Goal: Task Accomplishment & Management: Manage account settings

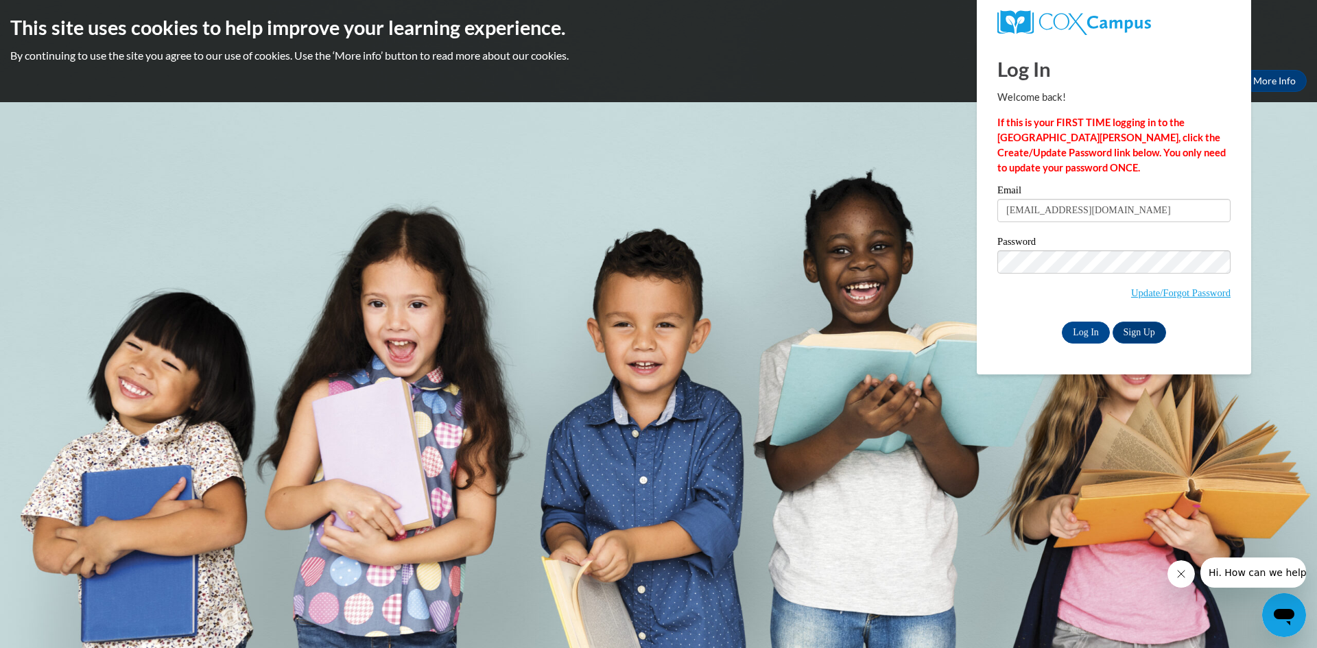
click at [1077, 196] on label "Email" at bounding box center [1114, 192] width 233 height 14
click at [1077, 199] on input "kaitlyn.pmecc@gmail.com" at bounding box center [1114, 210] width 233 height 23
click at [1079, 205] on input "kaitlyn.pmecc@gmail.com" at bounding box center [1114, 210] width 233 height 23
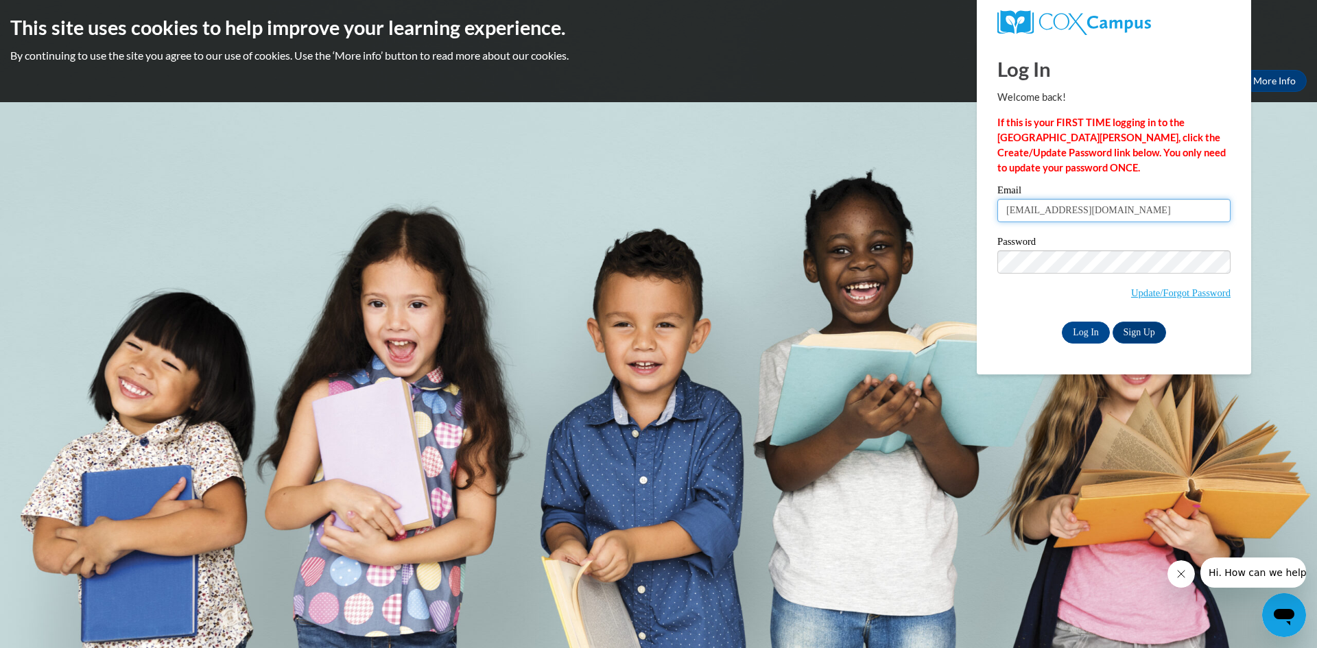
click at [1079, 205] on input "kaitlyn.pmecc@gmail.com" at bounding box center [1114, 210] width 233 height 23
type input "Charleneoguanuo@gmail.com"
click at [1024, 295] on span "Update/Forgot Password" at bounding box center [1114, 278] width 233 height 57
click at [1090, 328] on input "Log In" at bounding box center [1086, 333] width 48 height 22
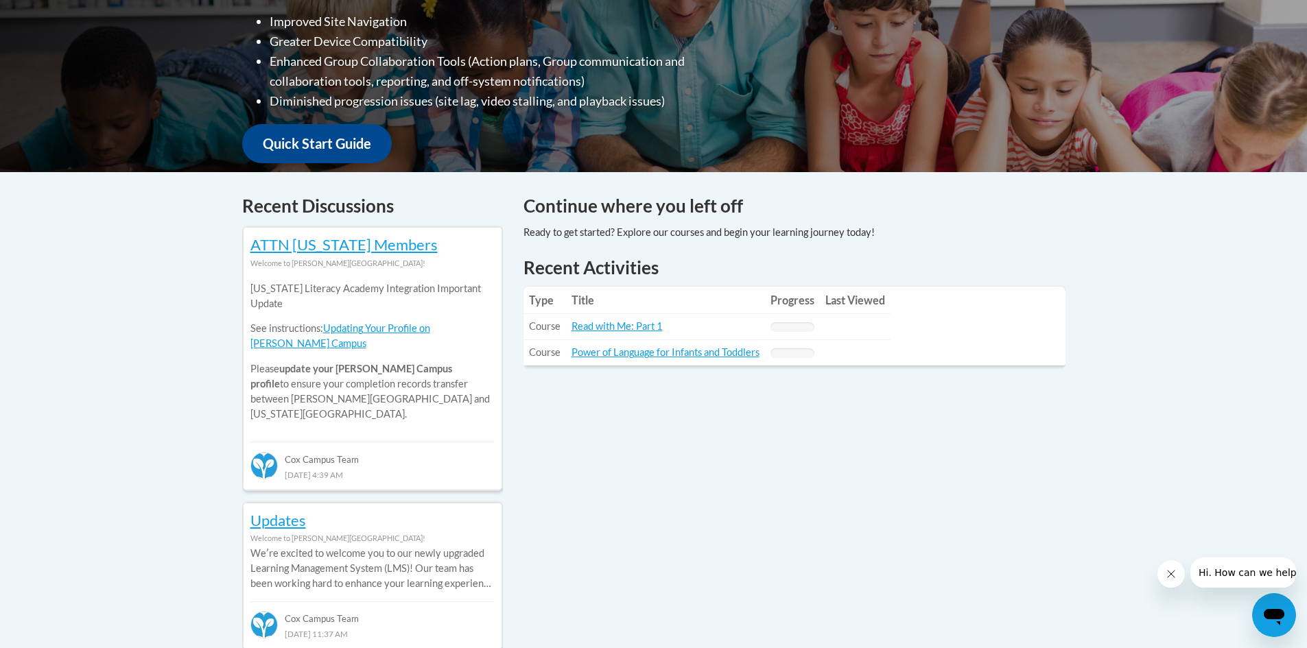
scroll to position [480, 0]
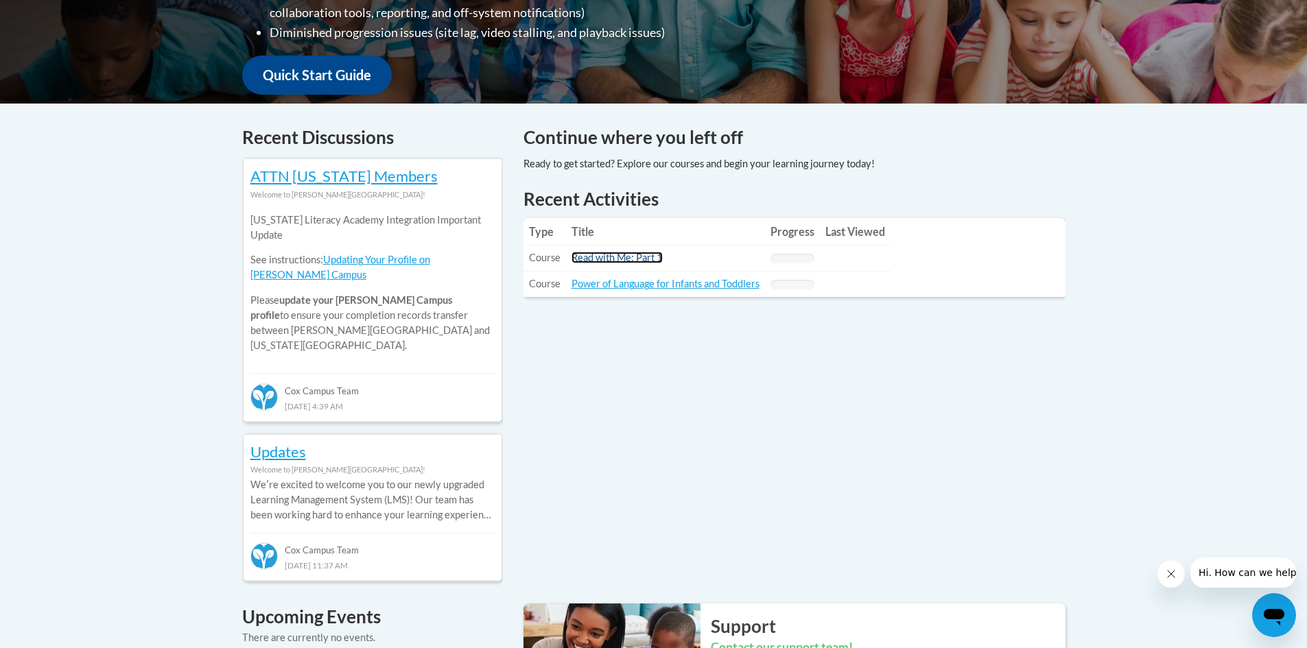
click at [637, 261] on link "Read with Me: Part 1" at bounding box center [617, 258] width 91 height 12
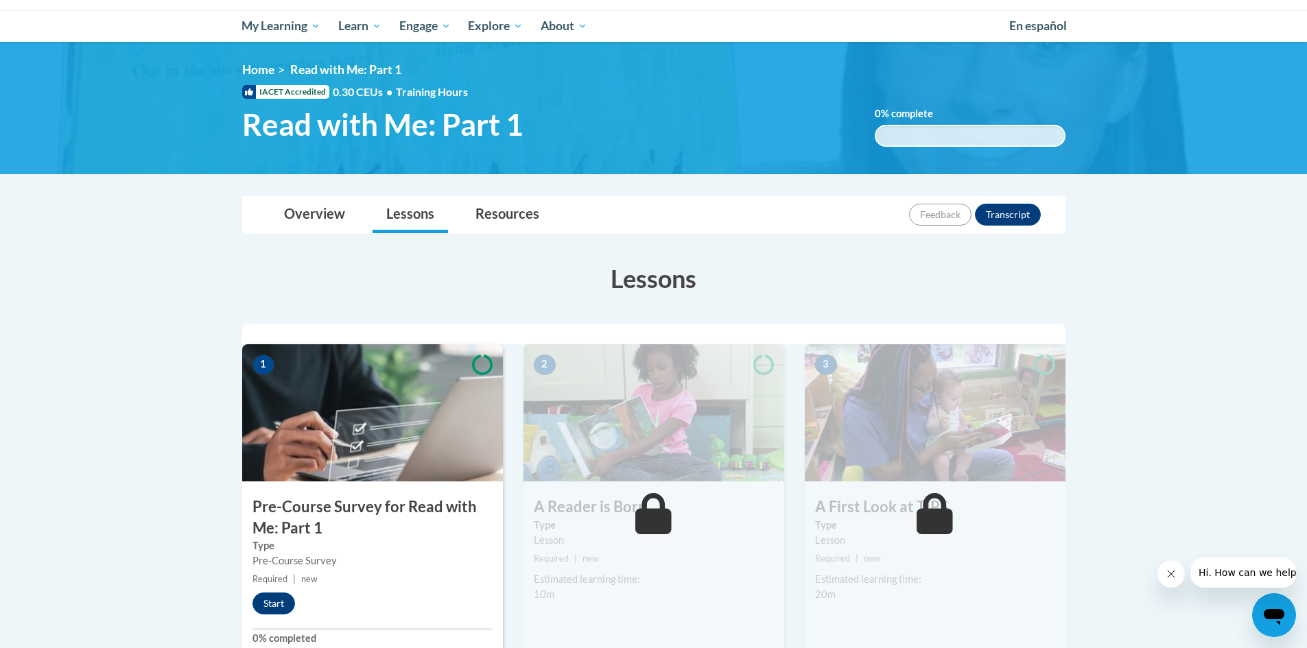
scroll to position [69, 0]
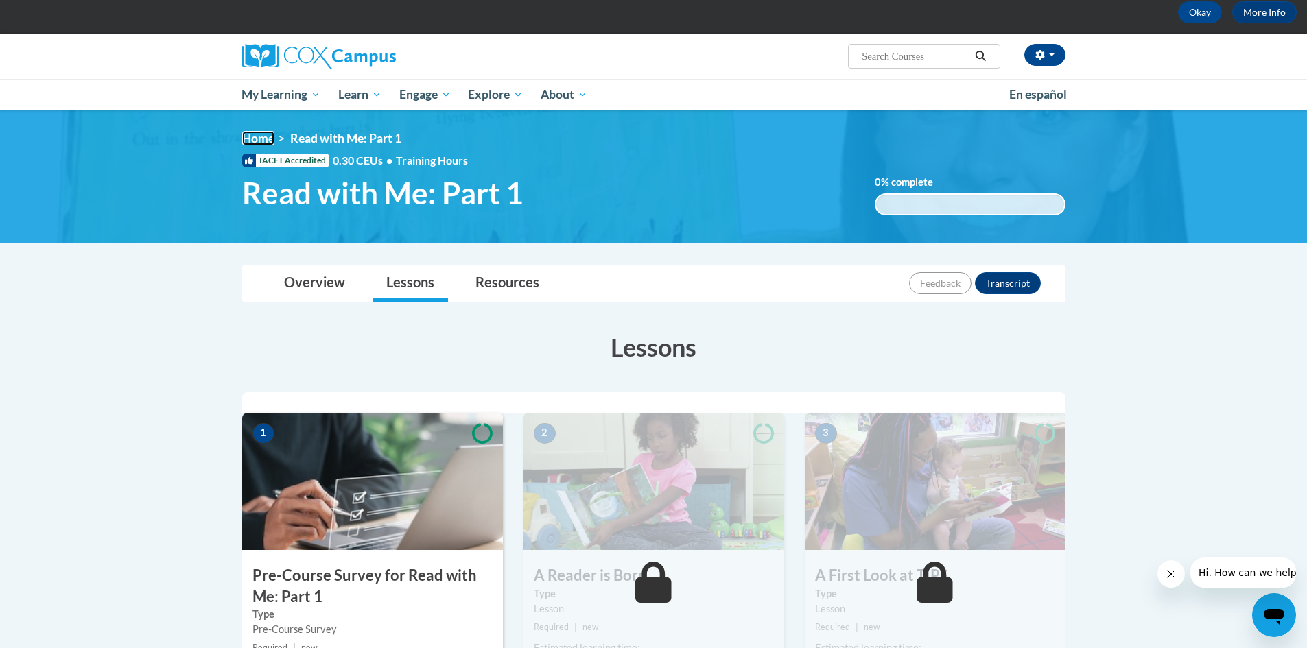
click at [259, 142] on link "Home" at bounding box center [258, 138] width 32 height 14
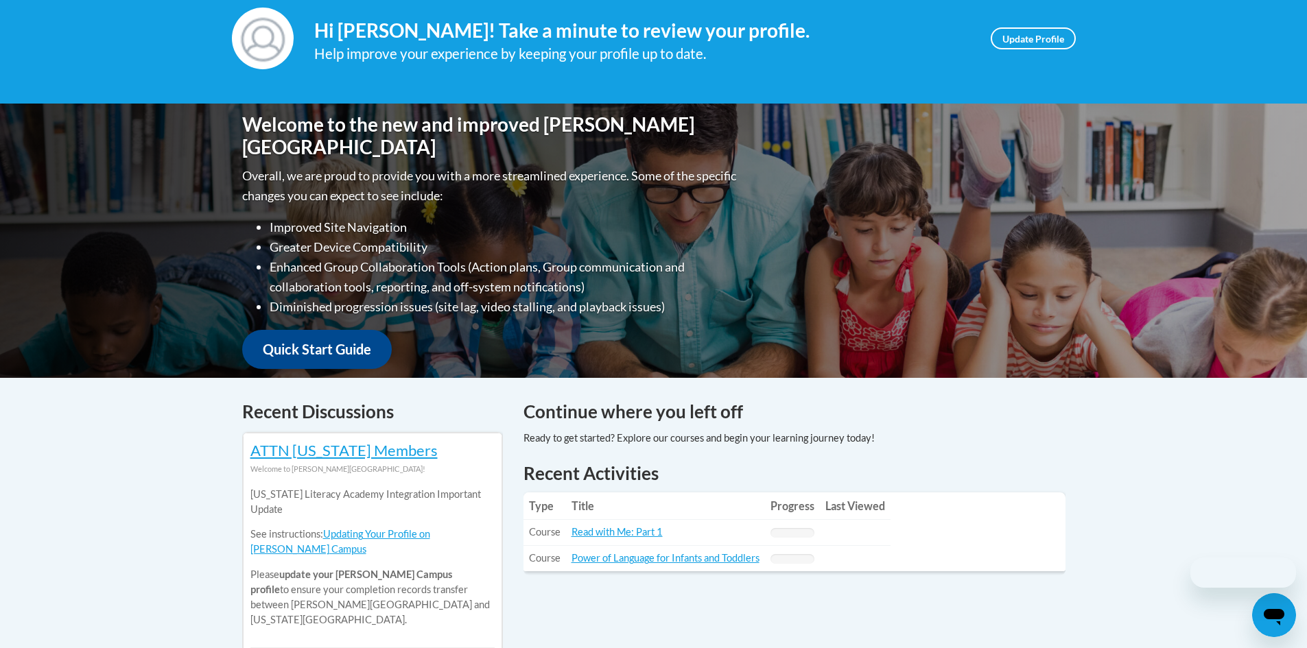
scroll to position [343, 0]
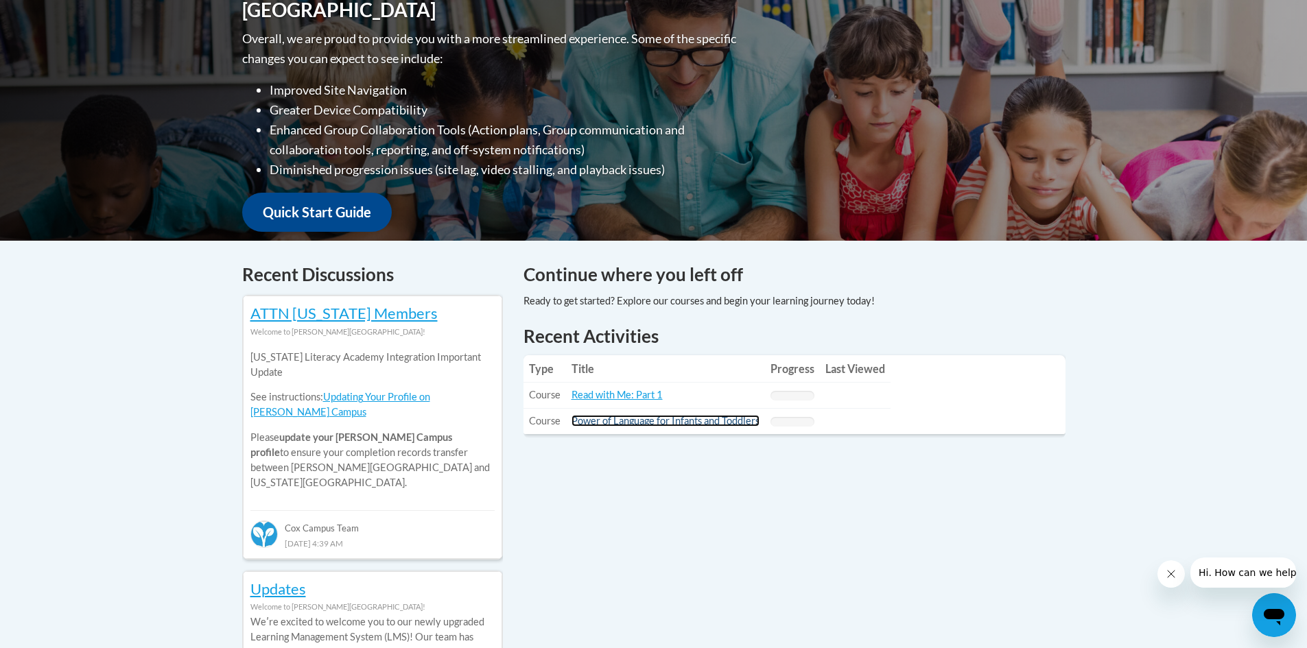
click at [625, 419] on link "Power of Language for Infants and Toddlers" at bounding box center [666, 421] width 188 height 12
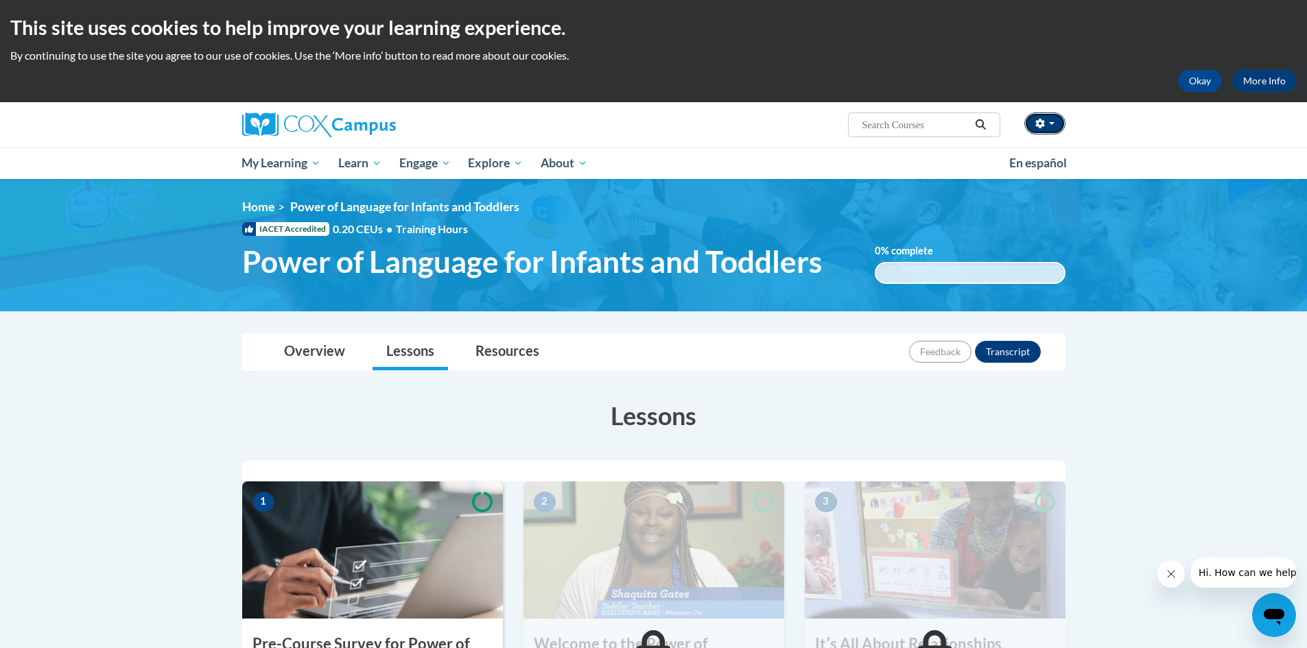
click at [1053, 124] on span "button" at bounding box center [1051, 123] width 5 height 3
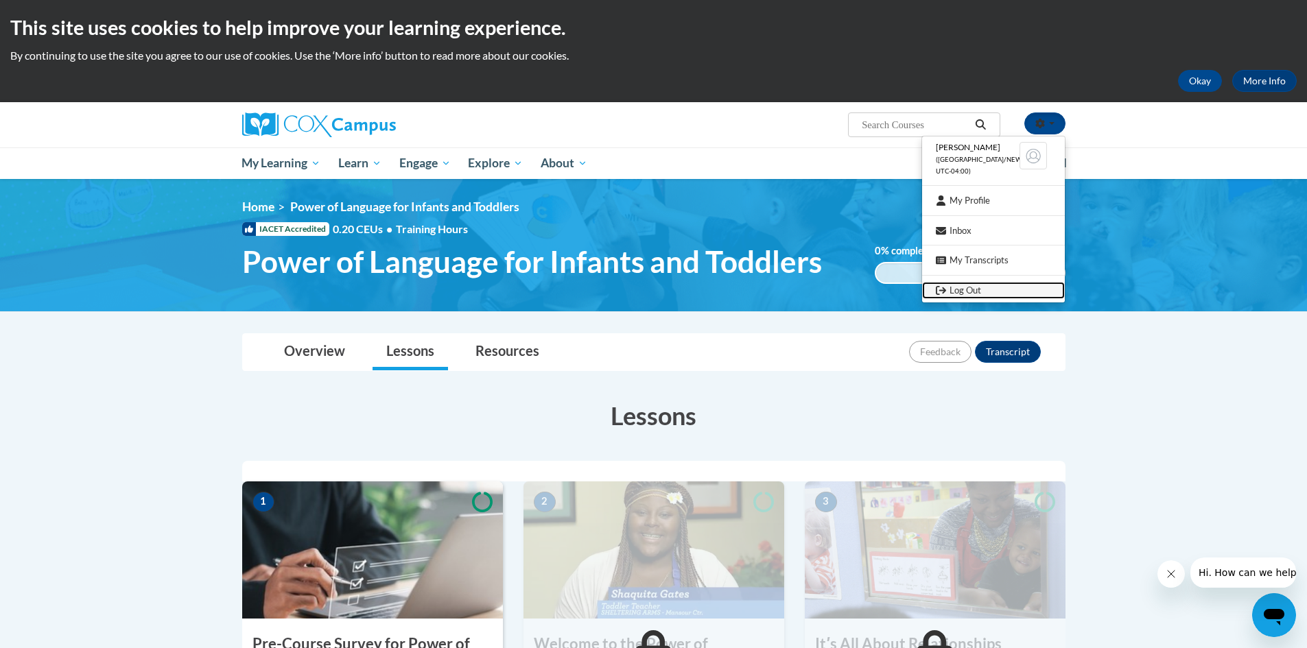
click at [991, 284] on link "Log Out" at bounding box center [993, 290] width 143 height 17
